Goal: Task Accomplishment & Management: Complete application form

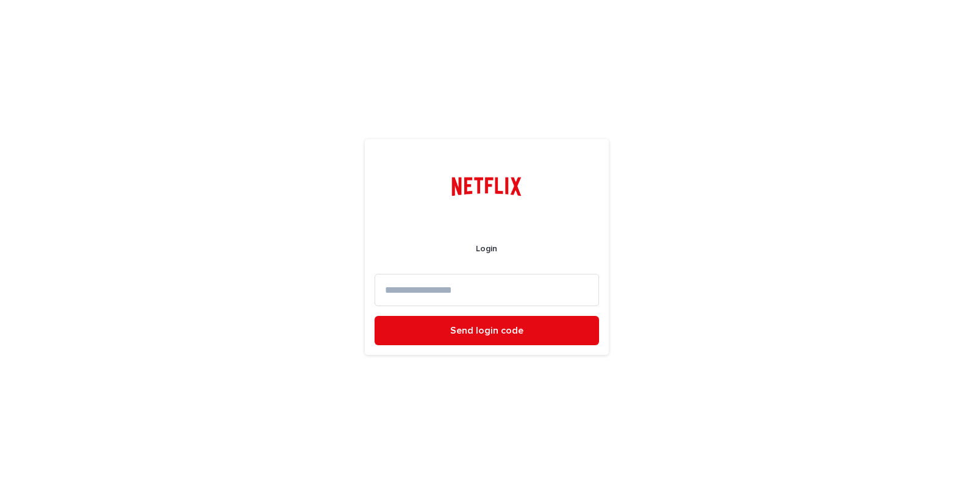
click at [418, 300] on input at bounding box center [487, 290] width 225 height 32
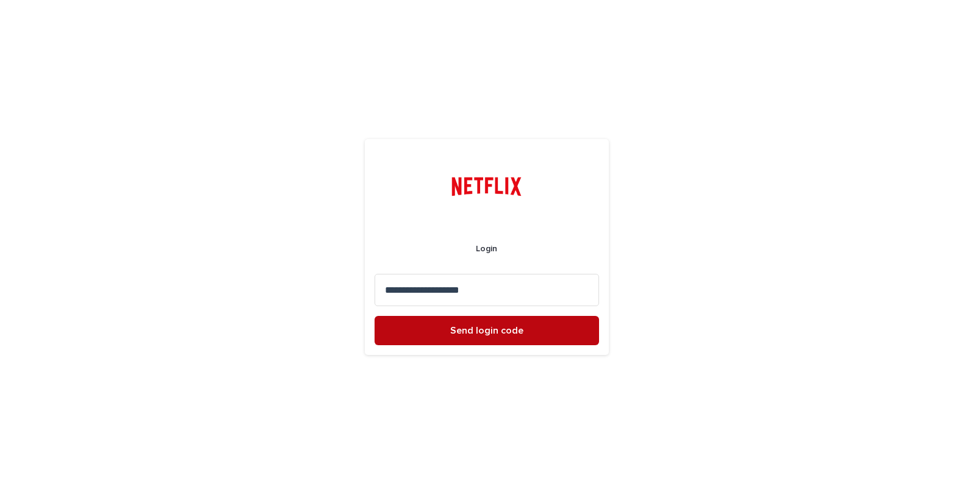
type input "**********"
drag, startPoint x: 508, startPoint y: 336, endPoint x: 534, endPoint y: 357, distance: 33.5
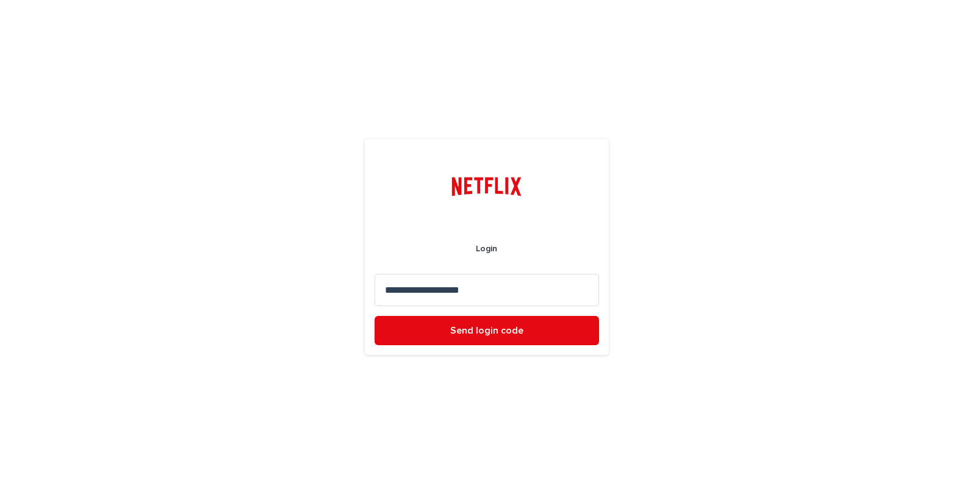
click at [508, 336] on button "Send login code" at bounding box center [487, 330] width 225 height 29
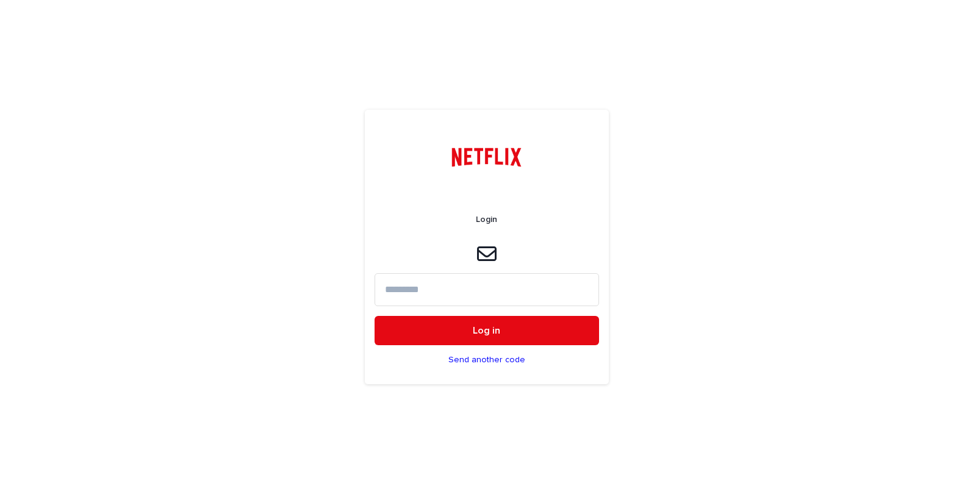
click at [400, 292] on input at bounding box center [487, 289] width 225 height 32
paste input "*****"
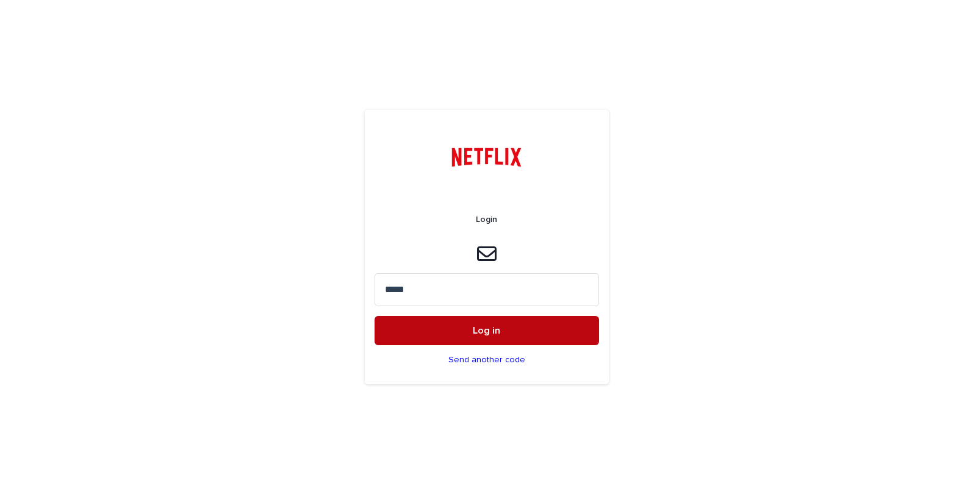
type input "*****"
click at [488, 327] on span "Log in" at bounding box center [486, 331] width 27 height 10
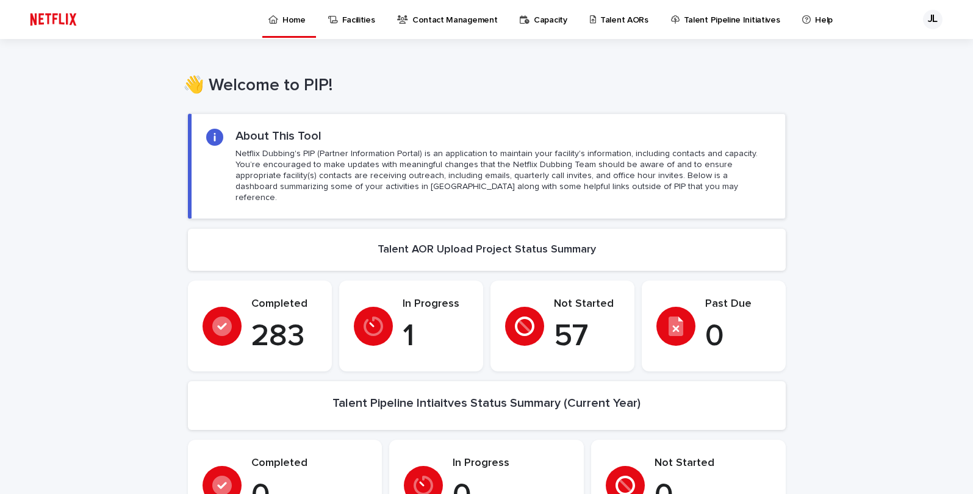
click at [603, 18] on p "Talent AORs" at bounding box center [624, 13] width 48 height 26
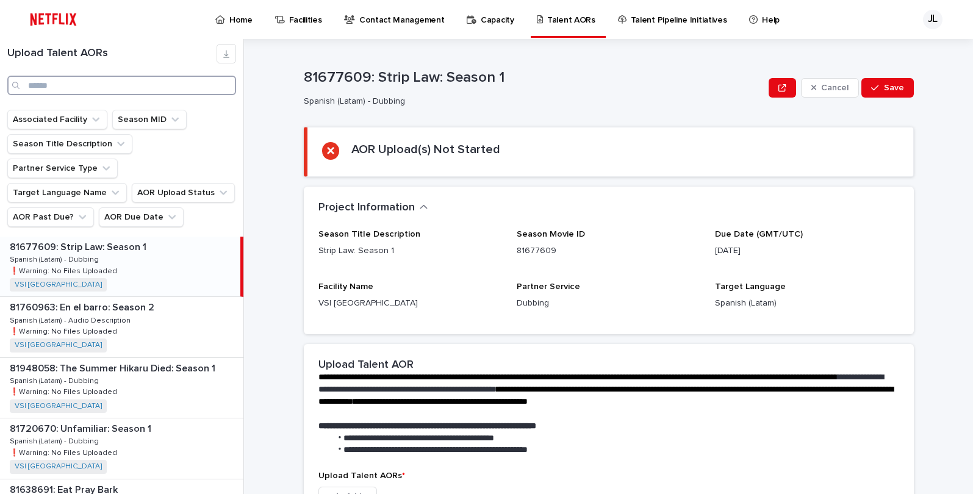
click at [116, 88] on input "Search" at bounding box center [121, 86] width 229 height 20
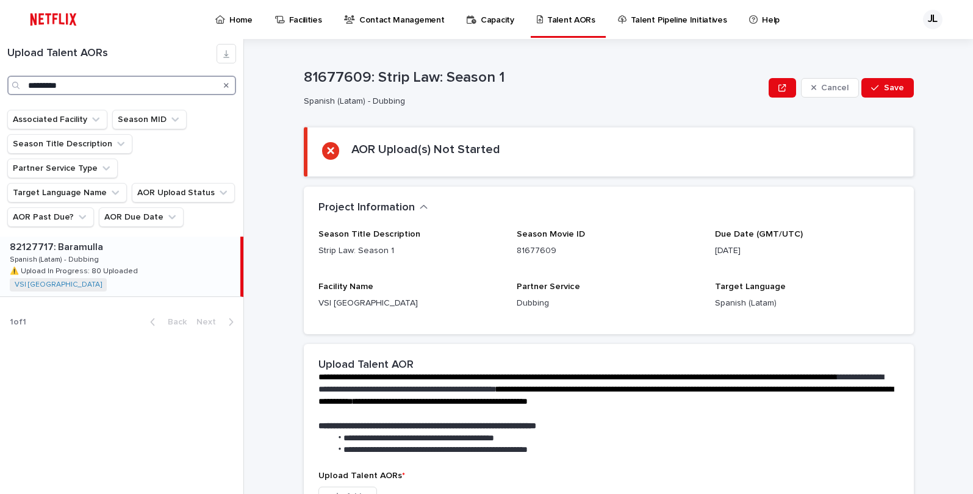
type input "*********"
click at [120, 242] on p at bounding box center [123, 248] width 226 height 12
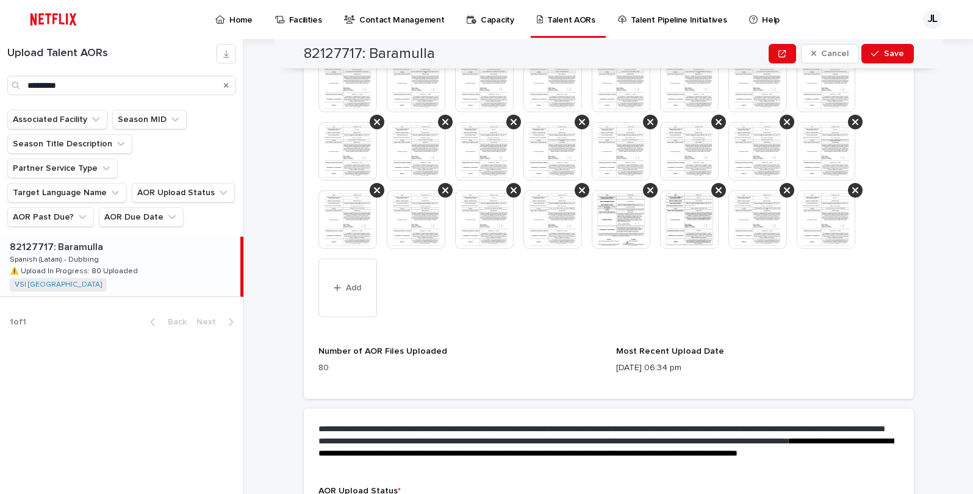
scroll to position [578, 0]
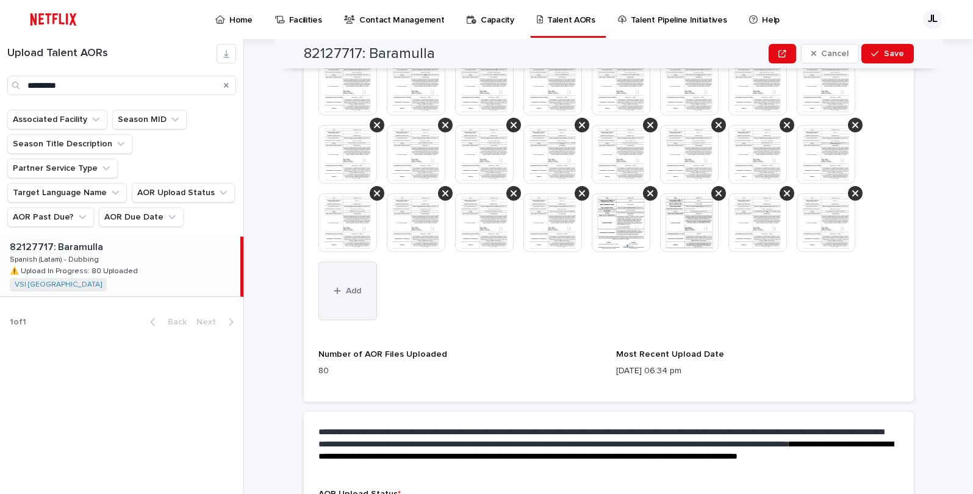
click at [358, 303] on button "Add" at bounding box center [348, 291] width 59 height 59
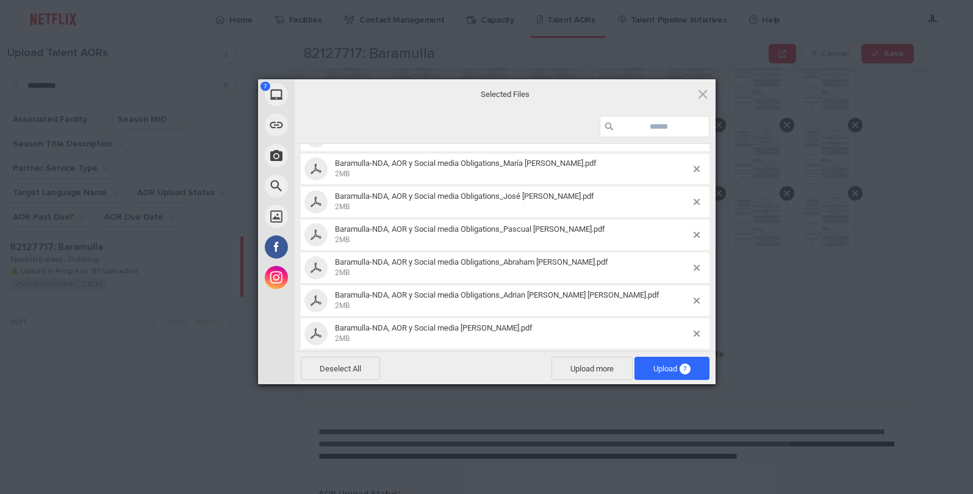
scroll to position [63, 0]
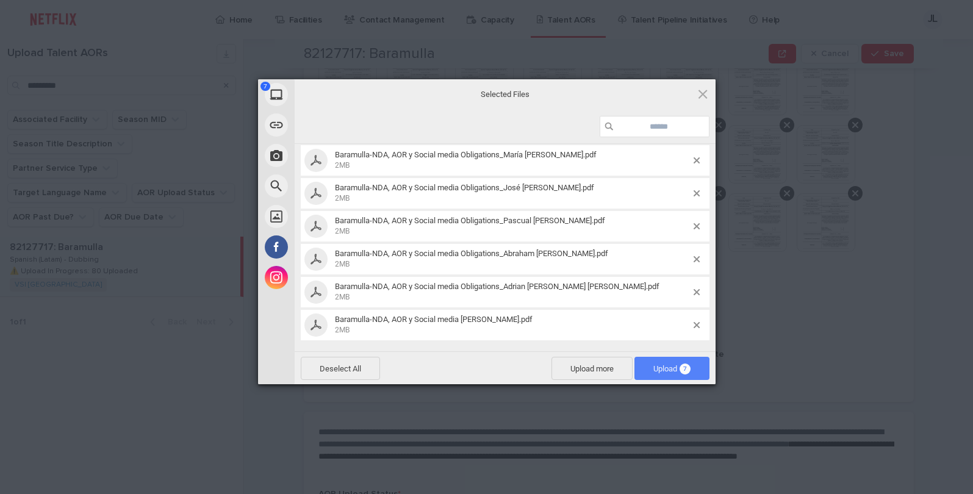
click at [658, 370] on span "Upload 7" at bounding box center [672, 368] width 37 height 9
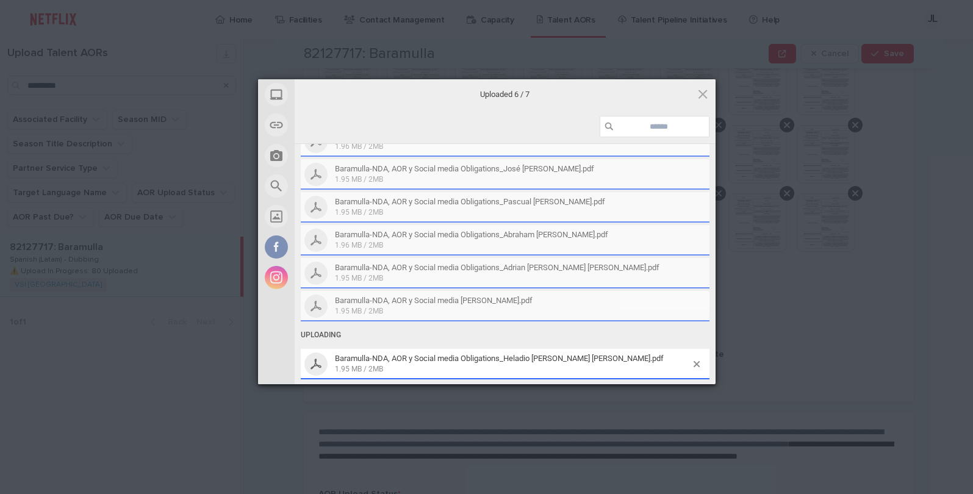
scroll to position [612, 0]
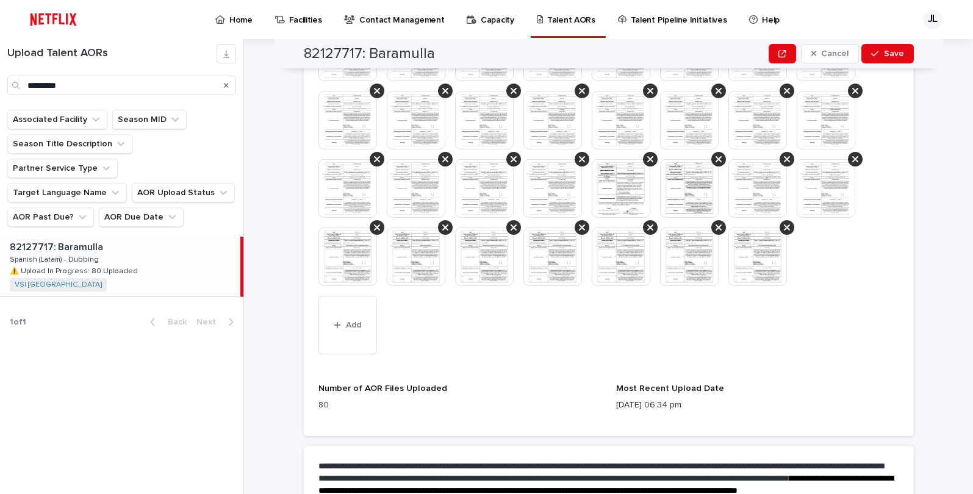
click at [351, 256] on img at bounding box center [348, 257] width 59 height 59
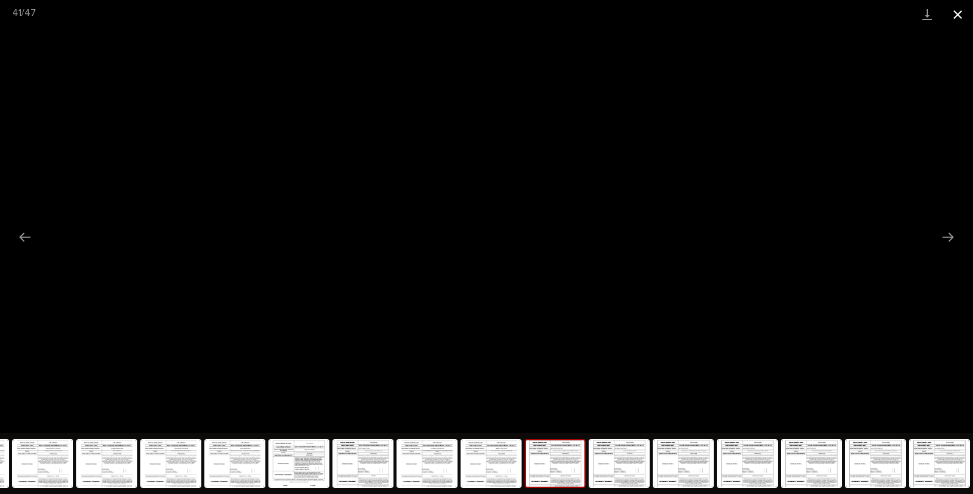
click at [962, 16] on button "Close gallery" at bounding box center [958, 14] width 31 height 29
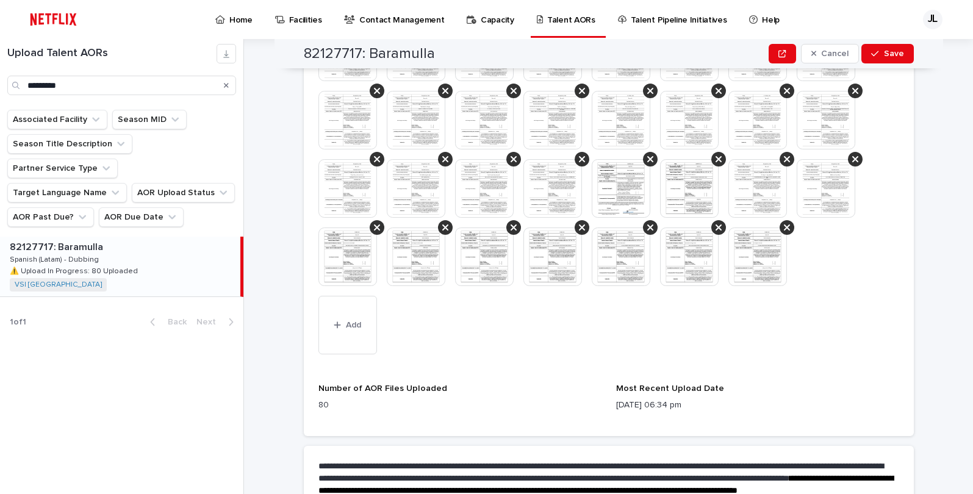
click at [827, 359] on div "This file cannot be opened Download File Add" at bounding box center [609, 123] width 581 height 474
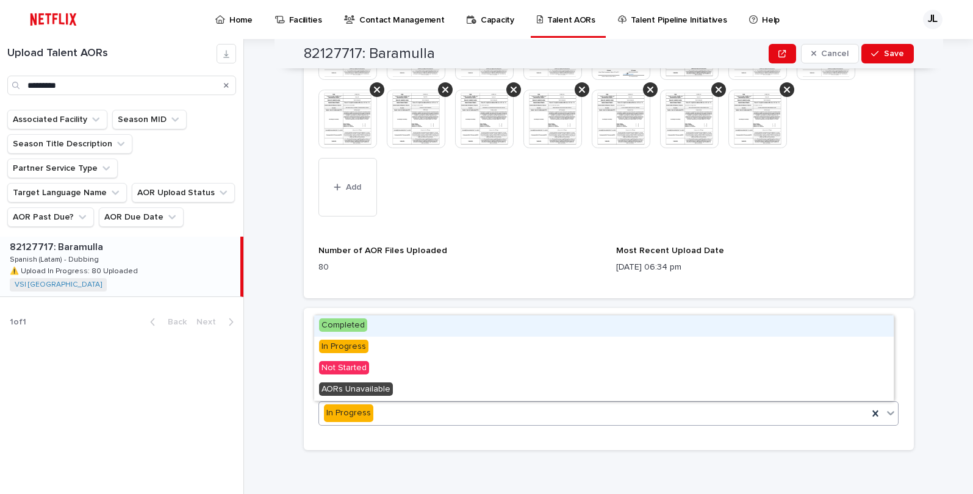
click at [892, 411] on icon at bounding box center [891, 413] width 12 height 12
click at [361, 324] on span "Completed" at bounding box center [343, 325] width 48 height 13
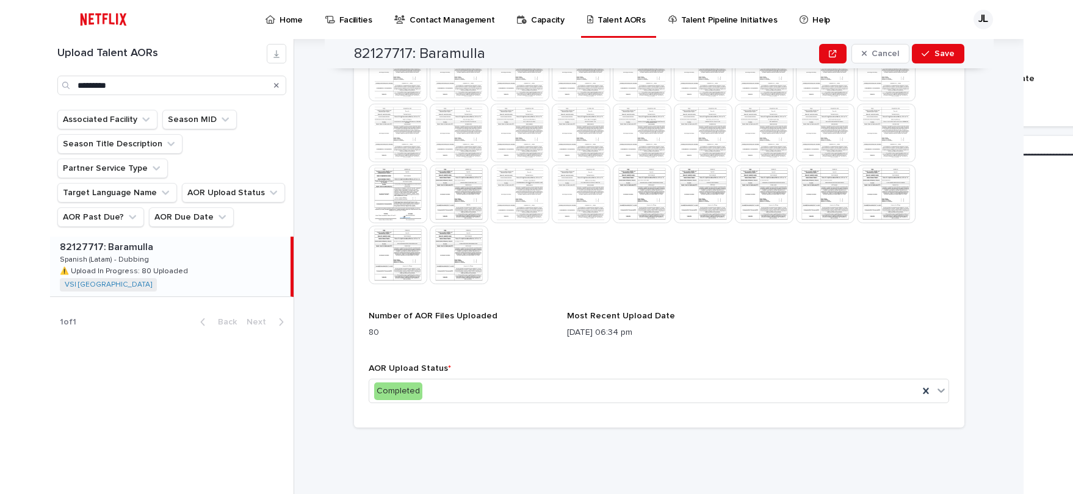
scroll to position [506, 0]
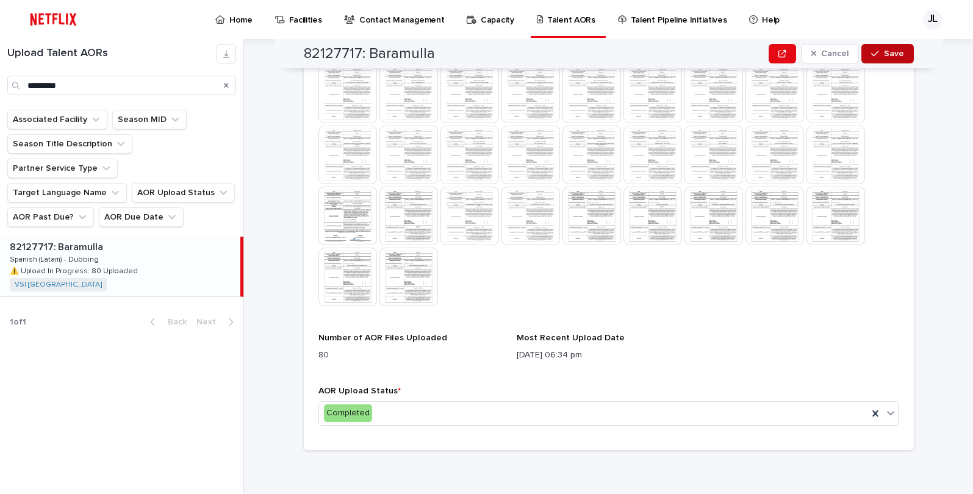
click at [894, 55] on span "Save" at bounding box center [894, 53] width 20 height 9
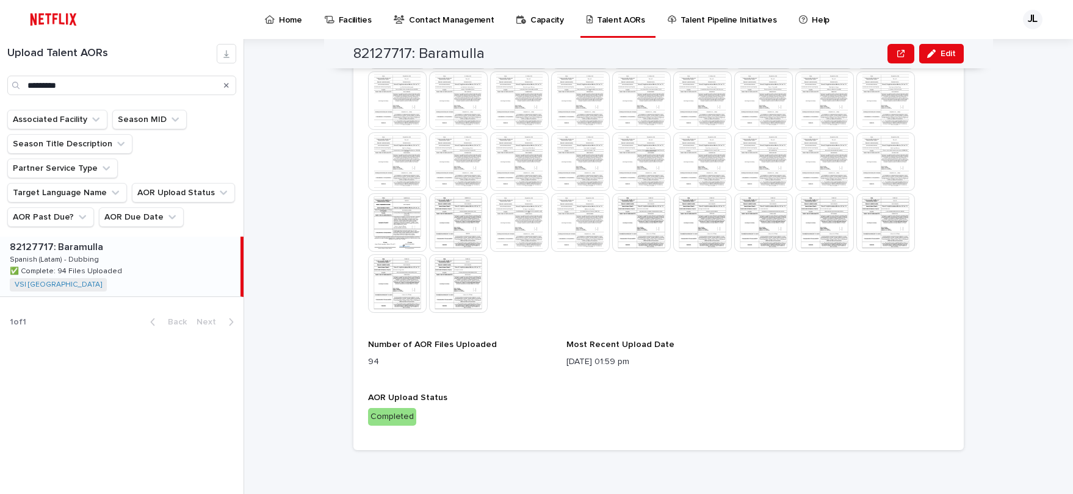
scroll to position [500, 0]
click at [881, 330] on div "Upload Talent AORs This file cannot be opened Download File Number of AOR Files…" at bounding box center [658, 184] width 581 height 501
click at [226, 87] on icon "Search" at bounding box center [226, 85] width 5 height 7
click at [120, 88] on input "Search" at bounding box center [121, 86] width 229 height 20
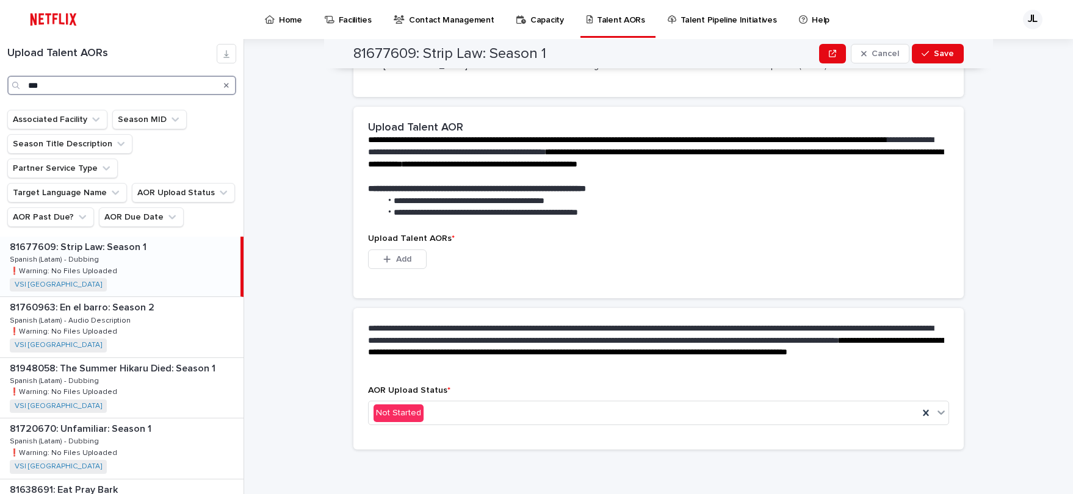
scroll to position [237, 0]
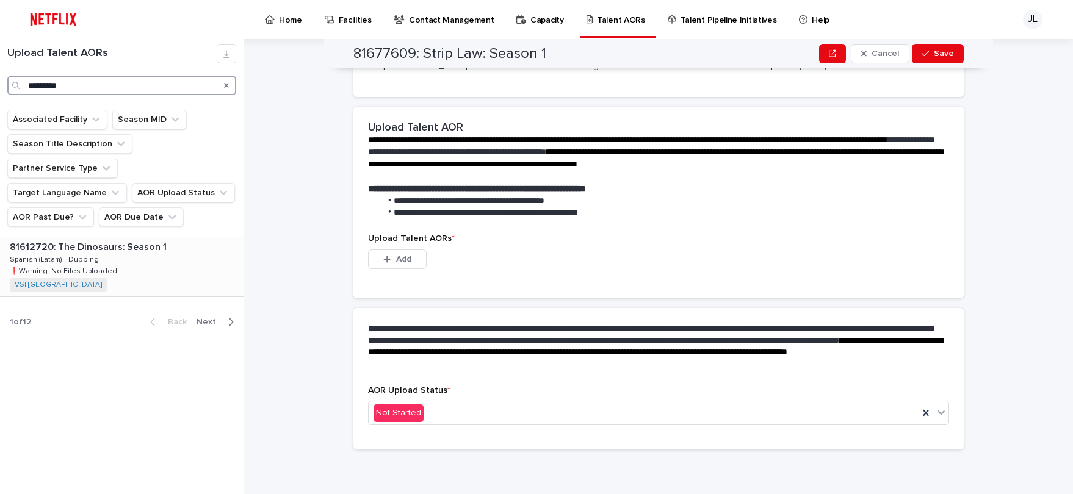
type input "*********"
click at [127, 237] on div "81612720: The Dinosaurs: Season 1 81612720: The Dinosaurs: Season 1 Spanish (La…" at bounding box center [121, 267] width 243 height 60
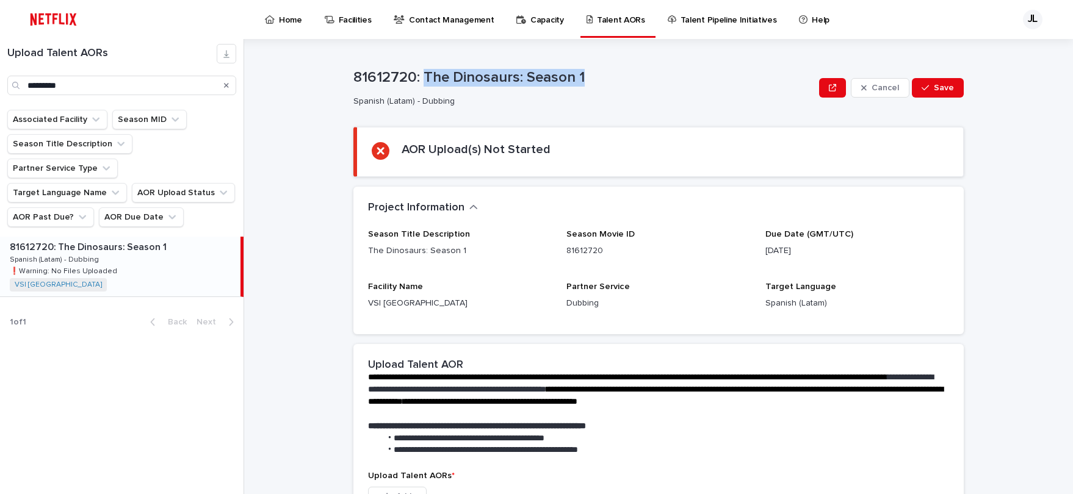
drag, startPoint x: 420, startPoint y: 76, endPoint x: 588, endPoint y: 84, distance: 168.0
click at [588, 84] on p "81612720: The Dinosaurs: Season 1" at bounding box center [583, 78] width 461 height 18
copy p "The Dinosaurs: Season 1"
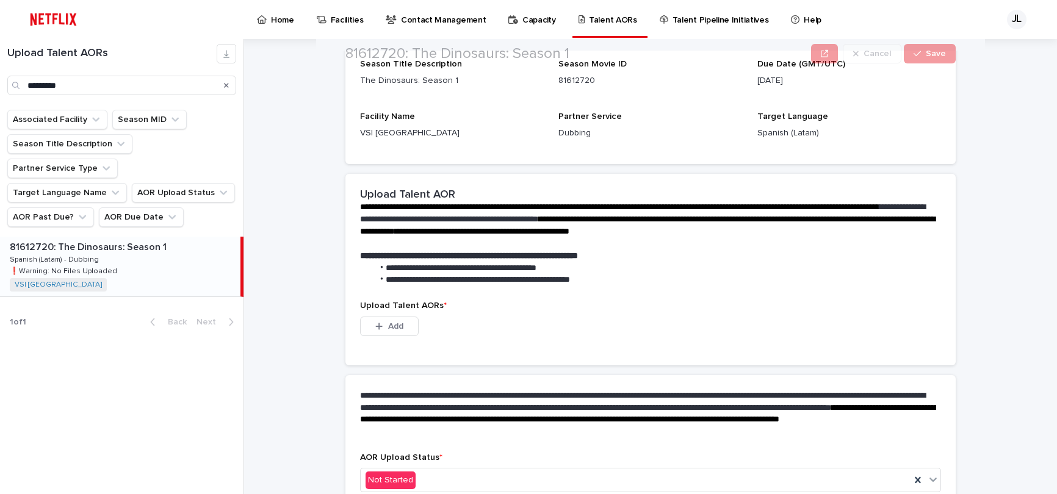
scroll to position [237, 0]
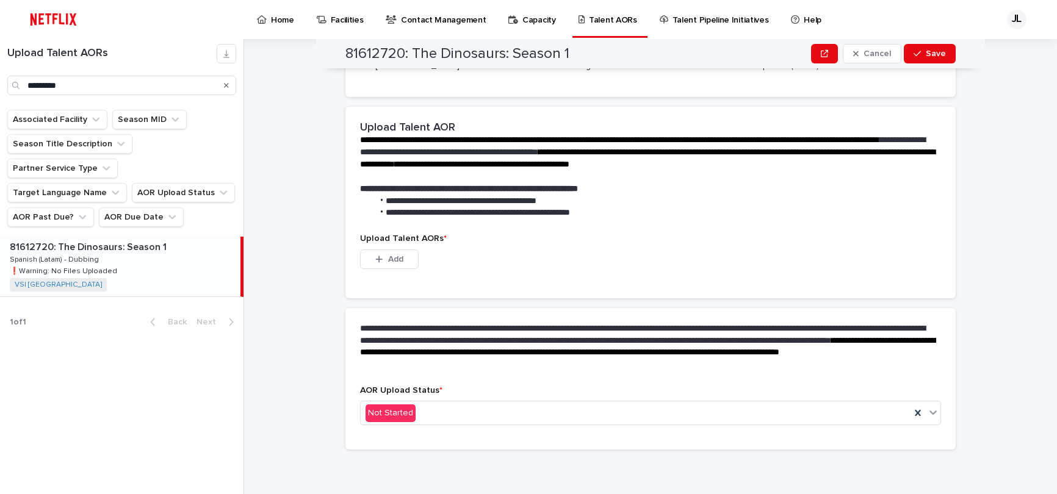
drag, startPoint x: 400, startPoint y: 260, endPoint x: 1024, endPoint y: 176, distance: 629.3
click at [403, 260] on button "Add" at bounding box center [389, 260] width 59 height 20
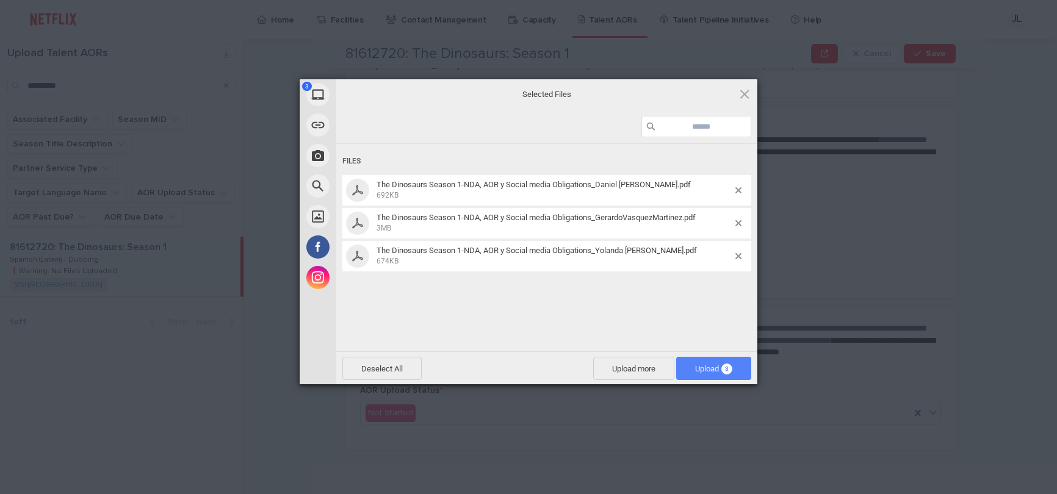
click at [712, 375] on span "Upload 3" at bounding box center [713, 368] width 75 height 23
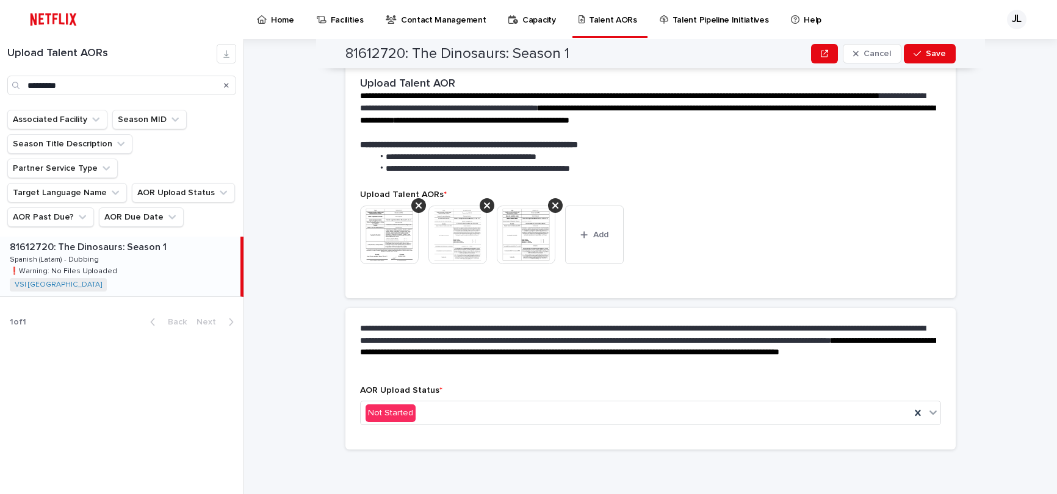
scroll to position [222, 0]
click at [929, 413] on icon at bounding box center [932, 413] width 7 height 4
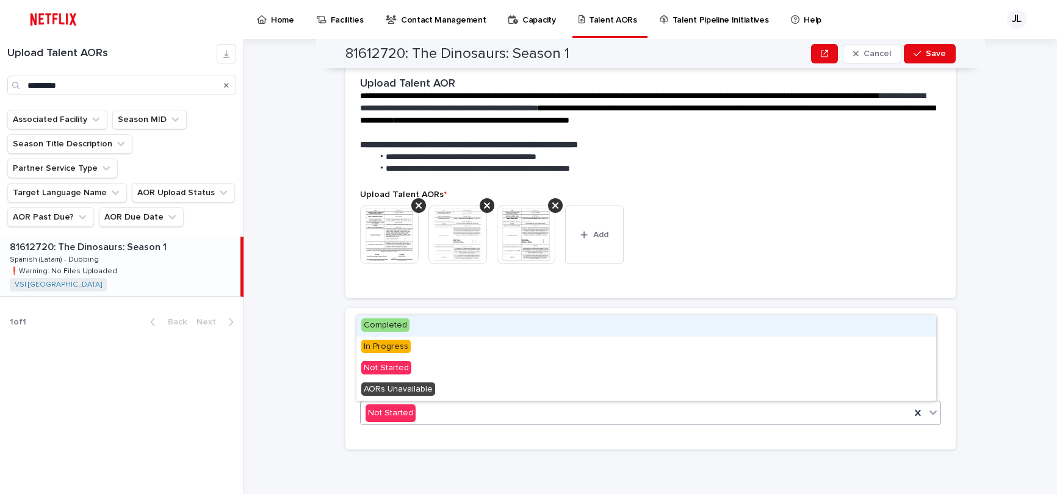
click at [455, 328] on div "Completed" at bounding box center [646, 325] width 580 height 21
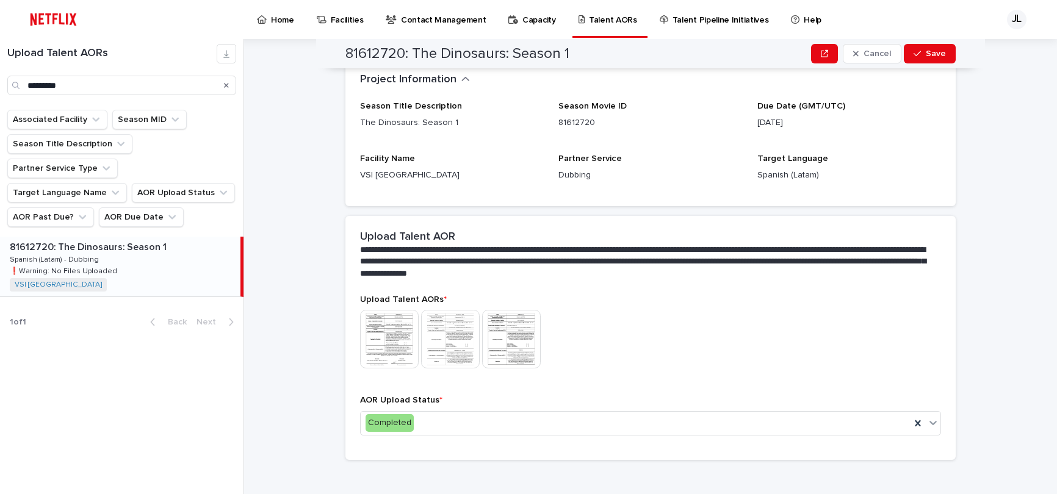
scroll to position [149, 0]
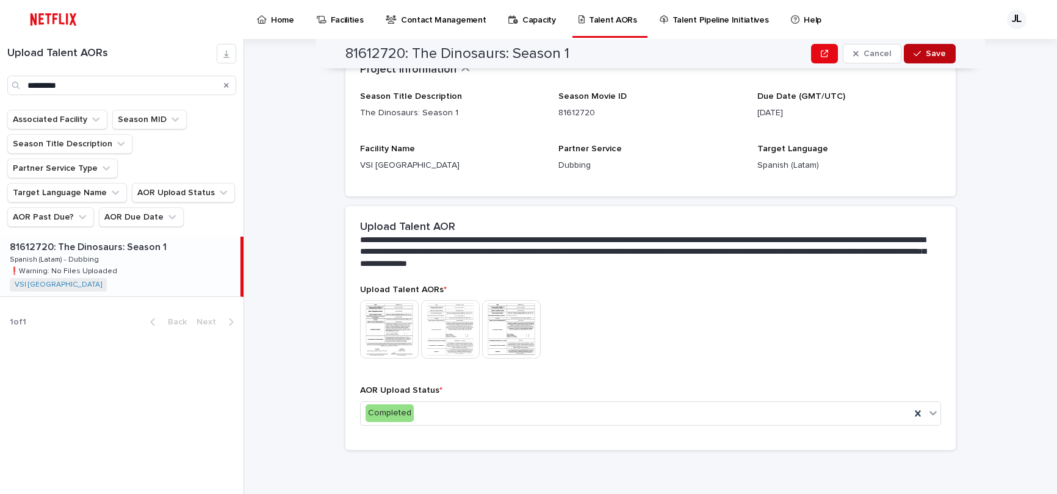
click at [931, 55] on span "Save" at bounding box center [936, 53] width 20 height 9
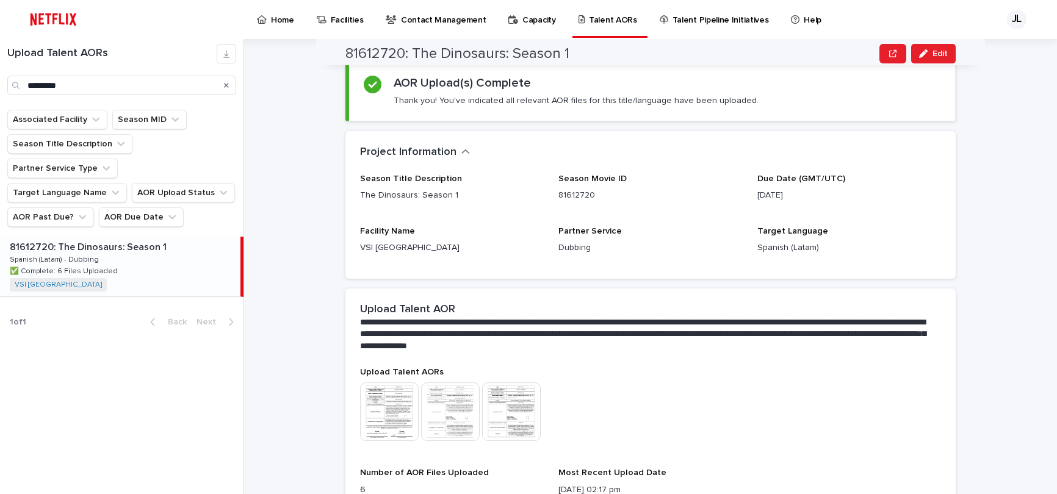
scroll to position [0, 0]
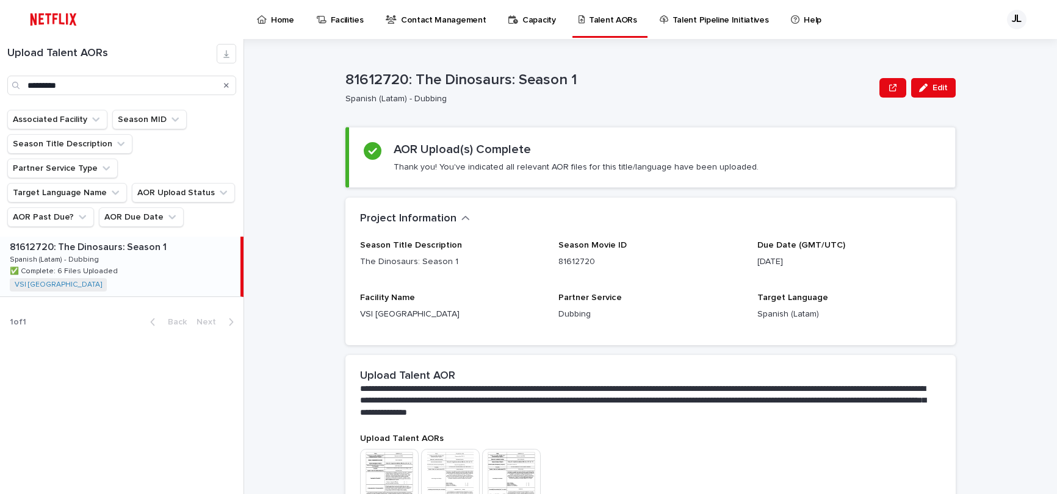
click at [280, 19] on p "Home" at bounding box center [282, 13] width 23 height 26
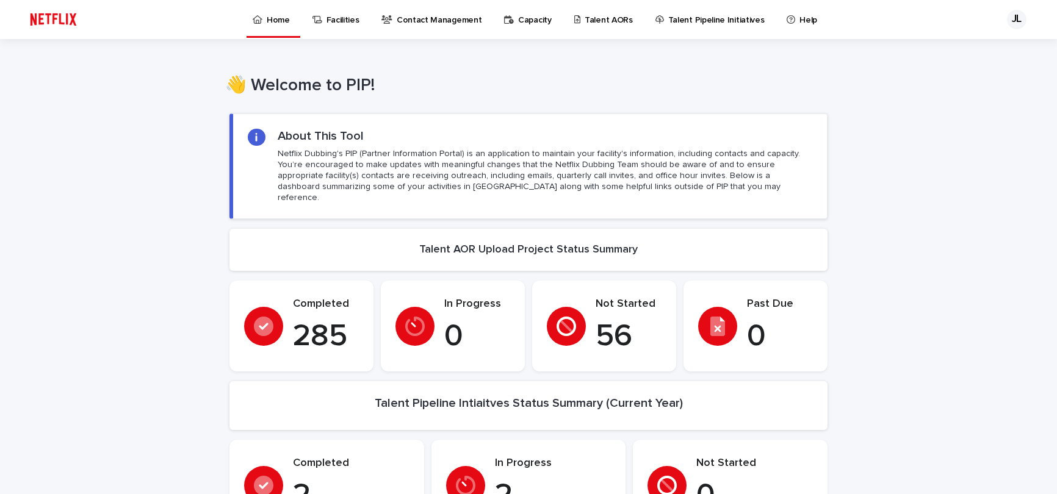
click at [973, 21] on div "JL" at bounding box center [1017, 20] width 20 height 20
click at [973, 49] on p "Log Out" at bounding box center [1005, 51] width 77 height 21
